Goal: Task Accomplishment & Management: Manage account settings

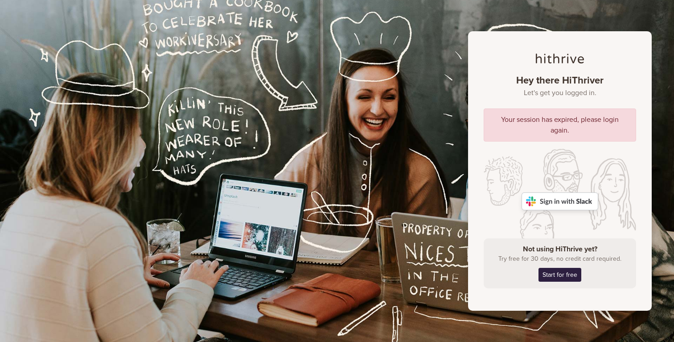
click at [562, 198] on img at bounding box center [560, 201] width 77 height 18
